Goal: Task Accomplishment & Management: Manage account settings

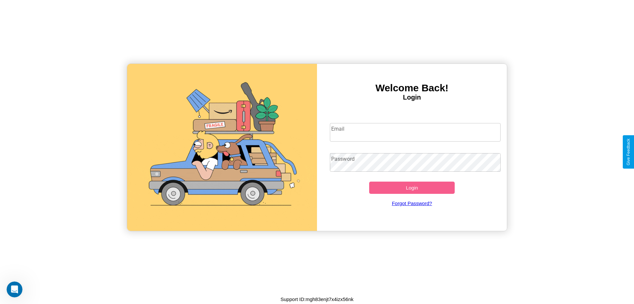
click at [415, 132] on input "Email" at bounding box center [415, 132] width 171 height 19
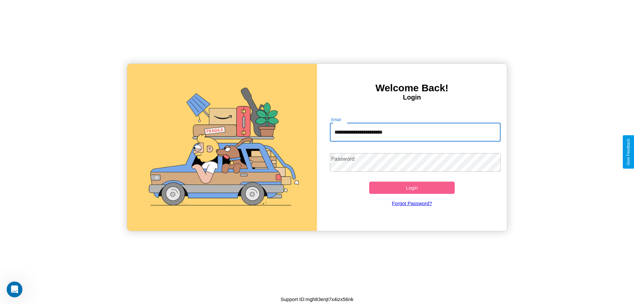
type input "**********"
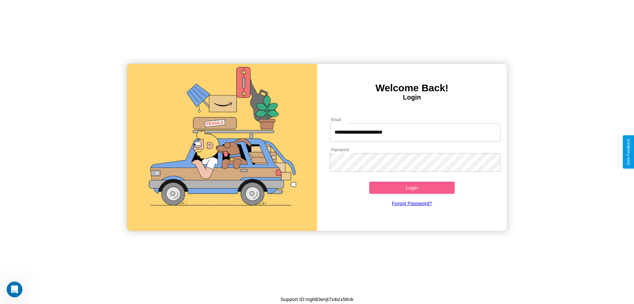
click at [412, 187] on button "Login" at bounding box center [412, 187] width 86 height 12
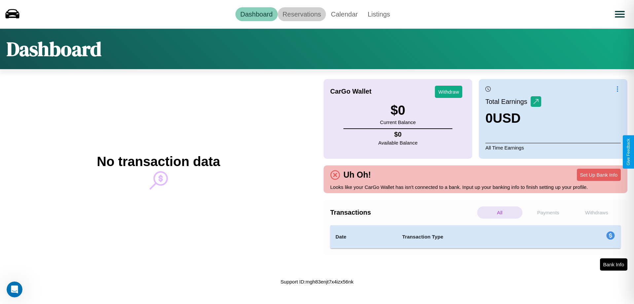
click at [302, 14] on link "Reservations" at bounding box center [302, 14] width 49 height 14
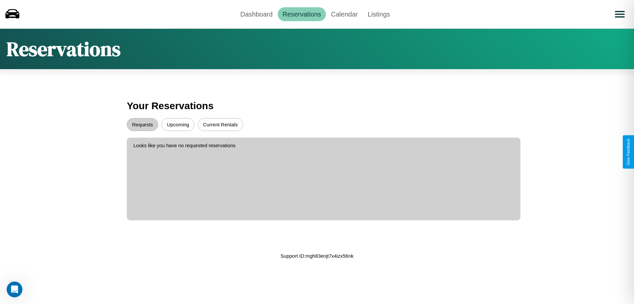
click at [178, 124] on button "Upcoming" at bounding box center [178, 124] width 33 height 13
click at [142, 124] on button "Requests" at bounding box center [142, 124] width 31 height 13
click at [344, 14] on link "Calendar" at bounding box center [344, 14] width 37 height 14
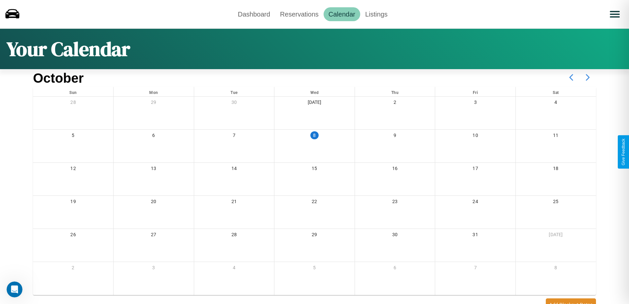
click at [588, 77] on icon at bounding box center [588, 77] width 17 height 17
click at [254, 14] on link "Dashboard" at bounding box center [254, 14] width 42 height 14
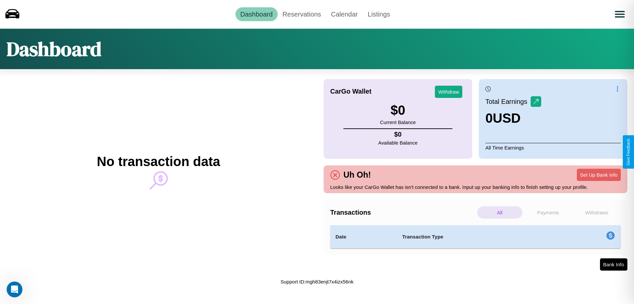
click at [500, 212] on p "All" at bounding box center [499, 212] width 45 height 12
click at [548, 212] on p "Payments" at bounding box center [548, 212] width 45 height 12
click at [599, 174] on button "Set Up Bank Info" at bounding box center [599, 175] width 44 height 12
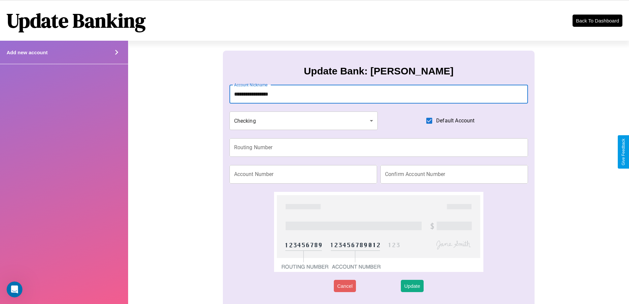
type input "**********"
